Goal: Task Accomplishment & Management: Manage account settings

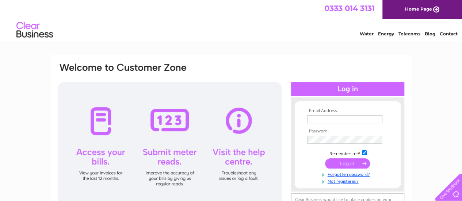
type input "centralcustoms.uk@gmail.com"
click at [343, 166] on input "submit" at bounding box center [347, 163] width 45 height 10
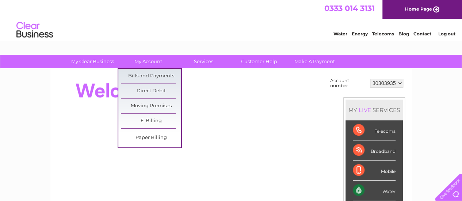
click at [145, 75] on link "Bills and Payments" at bounding box center [151, 76] width 60 height 15
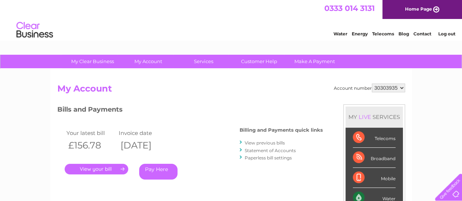
scroll to position [31, 0]
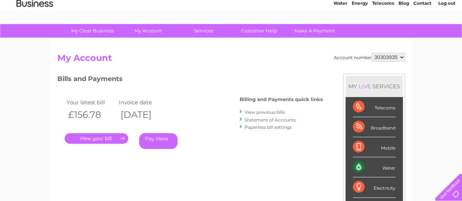
click at [107, 139] on link "." at bounding box center [96, 138] width 63 height 11
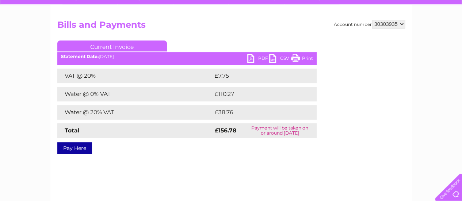
scroll to position [64, 0]
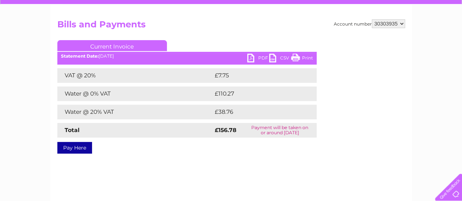
click at [247, 55] on link "PDF" at bounding box center [258, 59] width 22 height 11
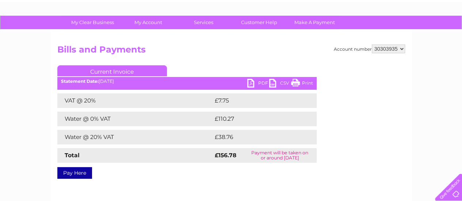
scroll to position [0, 0]
